Goal: Information Seeking & Learning: Stay updated

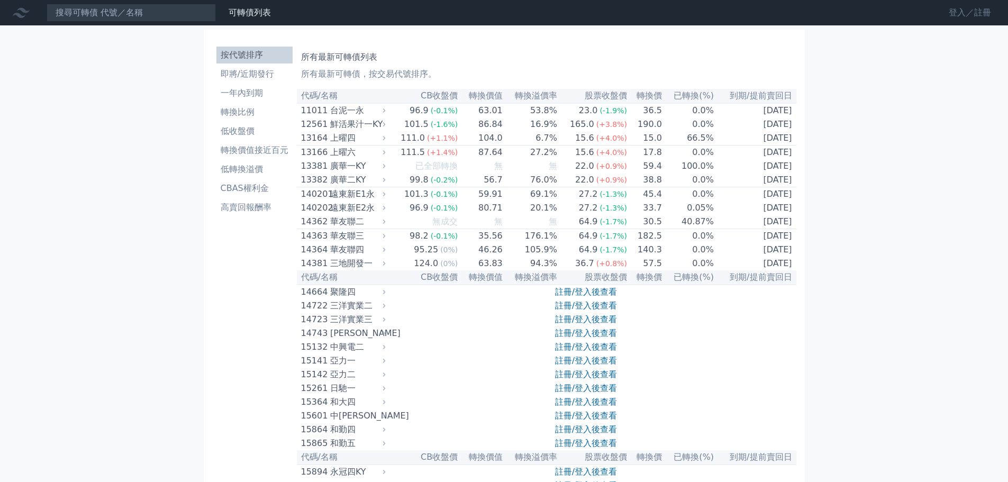
click at [959, 10] on link "登入／註冊" at bounding box center [969, 12] width 59 height 17
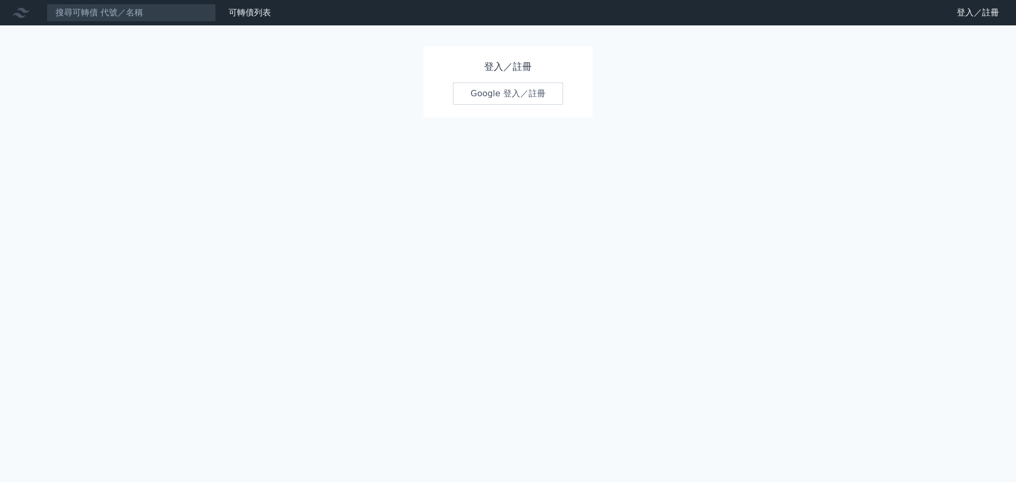
click at [495, 88] on link "Google 登入／註冊" at bounding box center [508, 94] width 110 height 22
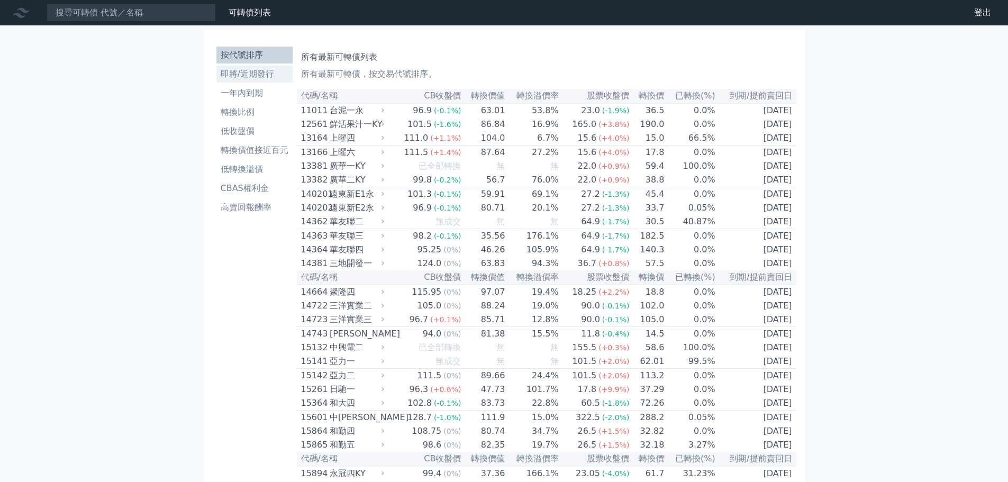
click at [254, 72] on li "即將/近期發行" at bounding box center [254, 74] width 76 height 13
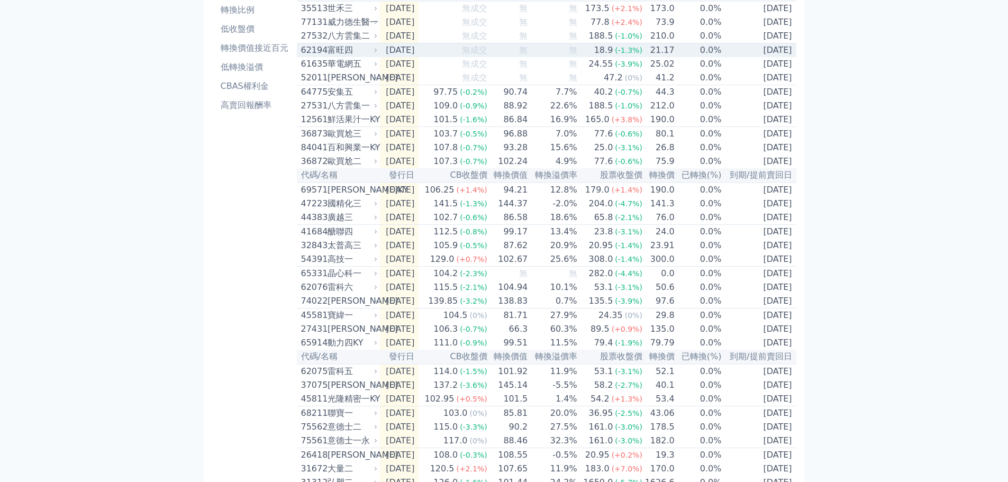
scroll to position [106, 0]
